Goal: Navigation & Orientation: Find specific page/section

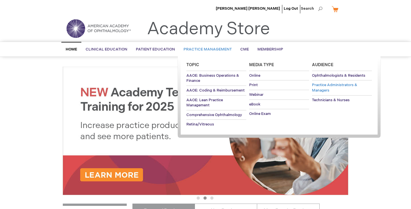
click at [339, 84] on span "Practice Administrators & Managers" at bounding box center [334, 88] width 45 height 10
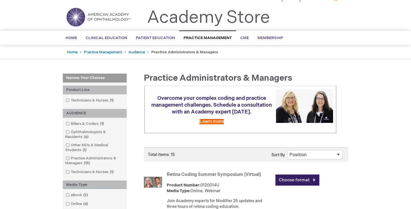
scroll to position [11, 0]
click at [337, 154] on select "Position Product Name : A to Z Product Name : Z to A Price : Low to High Price …" at bounding box center [315, 155] width 55 height 9
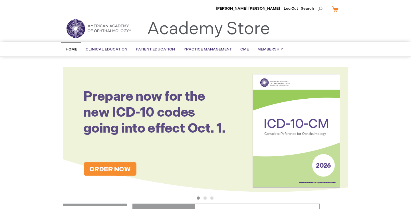
click at [73, 49] on span "Home" at bounding box center [71, 49] width 11 height 5
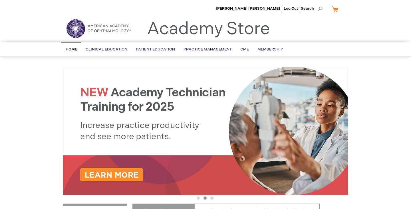
click at [97, 29] on img at bounding box center [98, 28] width 69 height 21
